Goal: Check status: Check status

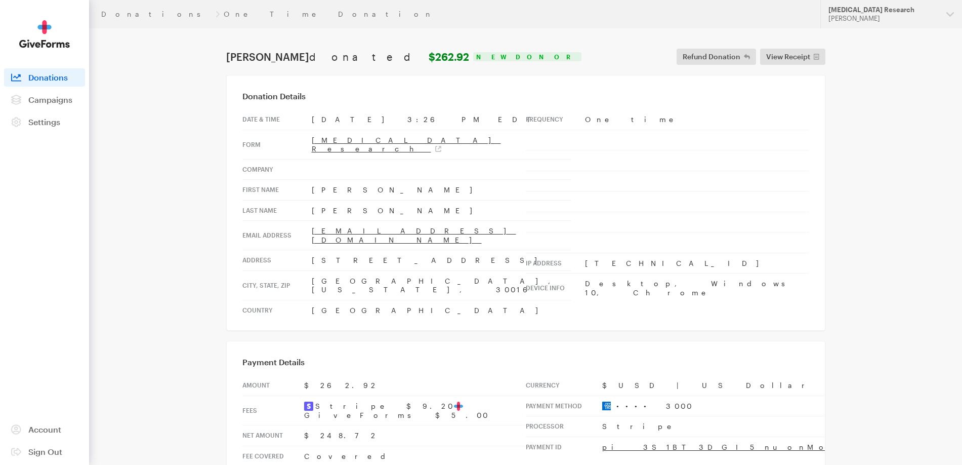
click at [129, 19] on header "Donations One Time Donation Updates Support [MEDICAL_DATA] Research [PERSON_NAM…" at bounding box center [525, 14] width 873 height 28
click at [124, 17] on link "Donations" at bounding box center [156, 14] width 110 height 8
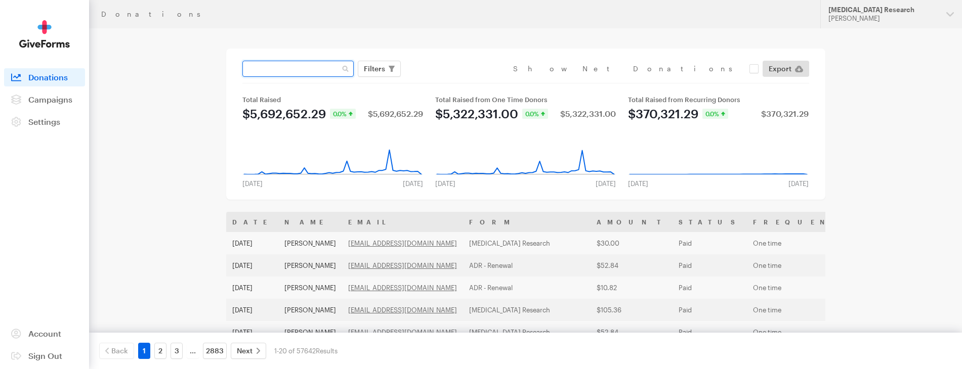
click at [299, 65] on input "text" at bounding box center [297, 69] width 111 height 16
paste input "prothro2@aol.com"
type input "prothro2@aol.com"
click at [451, 82] on button "Apply" at bounding box center [467, 90] width 32 height 16
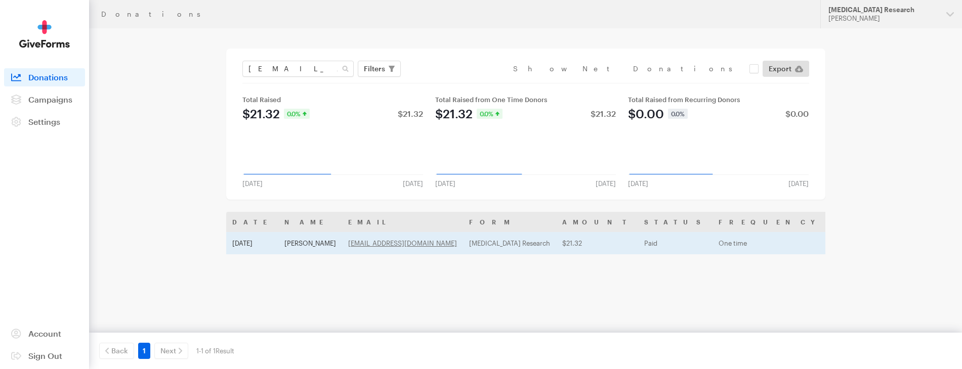
click at [264, 223] on th "Date" at bounding box center [252, 222] width 52 height 20
click at [265, 239] on td "Aug 30, 2025" at bounding box center [252, 243] width 52 height 22
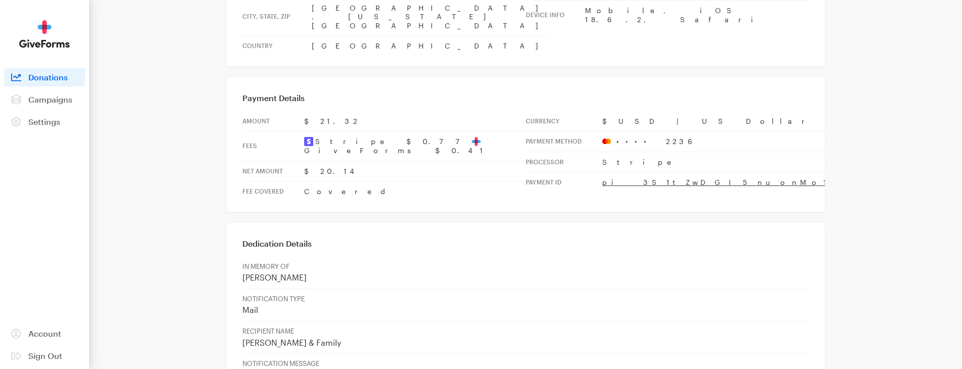
scroll to position [405, 0]
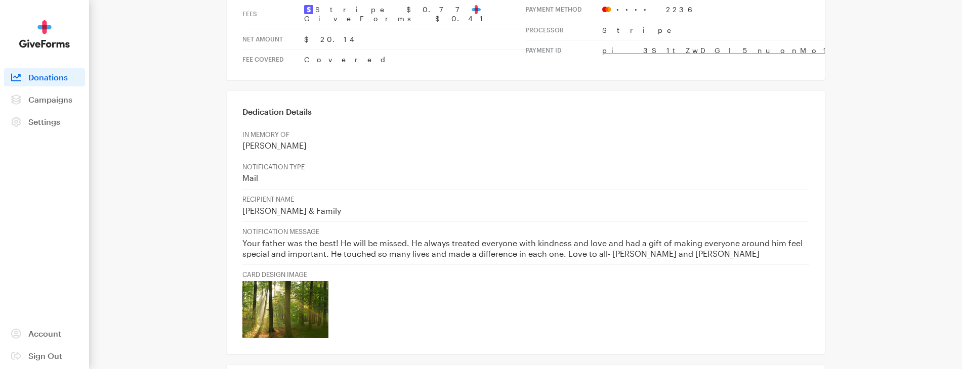
click at [618, 238] on p "Your father was the best! He will be missed. He always treated everyone with ki…" at bounding box center [525, 248] width 567 height 21
drag, startPoint x: 621, startPoint y: 209, endPoint x: 707, endPoint y: 212, distance: 86.6
click at [707, 238] on p "Your father was the best! He will be missed. He always treated everyone with ki…" at bounding box center [525, 248] width 567 height 21
copy p "ilyn and Craig Prothro"
